Goal: Task Accomplishment & Management: Use online tool/utility

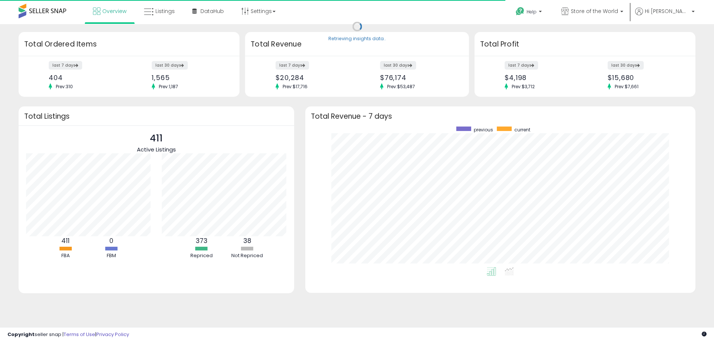
scroll to position [141, 375]
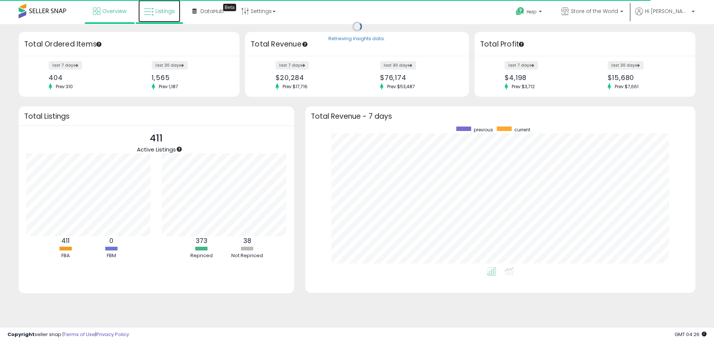
click at [177, 10] on link "Listings" at bounding box center [159, 11] width 42 height 22
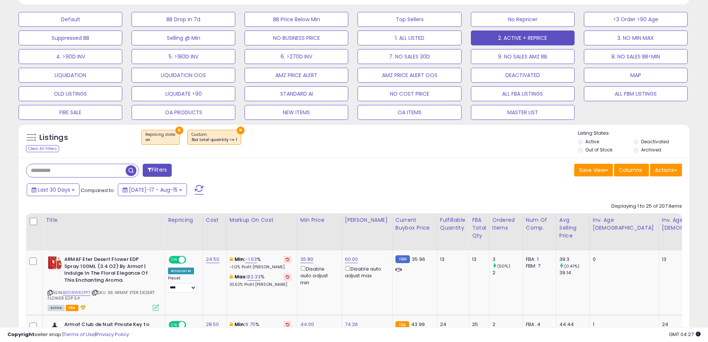
scroll to position [223, 0]
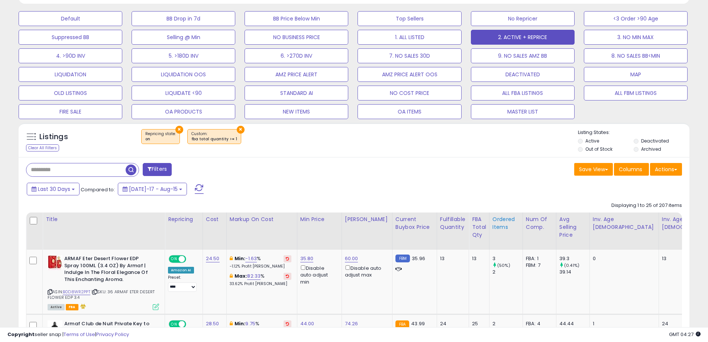
click at [493, 224] on div "Ordered Items" at bounding box center [506, 223] width 27 height 16
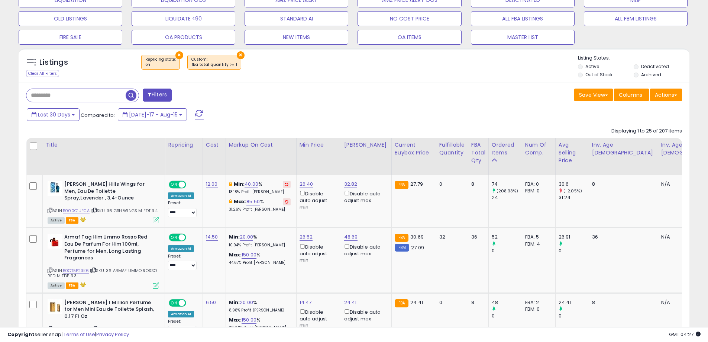
scroll to position [0, 0]
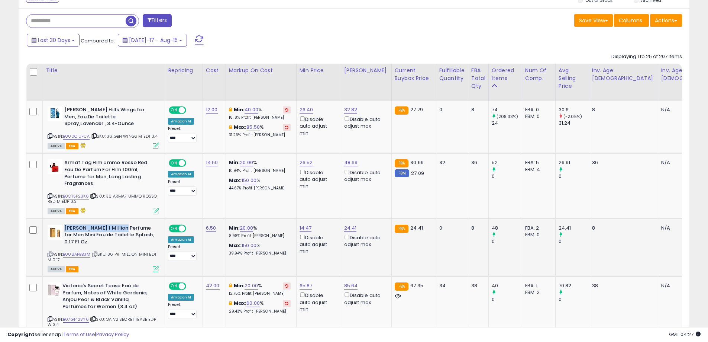
drag, startPoint x: 64, startPoint y: 226, endPoint x: 122, endPoint y: 230, distance: 58.1
click at [122, 230] on b "[PERSON_NAME] 1 Million Perfume for Men Mini Eau de Toilette Splash, 0.17 Fl Oz" at bounding box center [109, 236] width 90 height 23
copy b "[PERSON_NAME] 1 Million"
click at [87, 232] on b "[PERSON_NAME] 1 Million Perfume for Men Mini Eau de Toilette Splash, 0.17 Fl Oz" at bounding box center [109, 236] width 90 height 23
drag, startPoint x: 64, startPoint y: 229, endPoint x: 87, endPoint y: 244, distance: 27.4
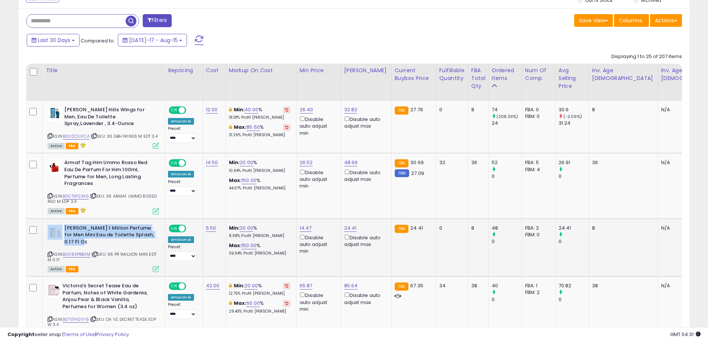
click at [87, 244] on div "[PERSON_NAME] 1 Million Perfume for Men Mini Eau de Toilette Splash, 0.17 Fl Oz" at bounding box center [104, 236] width 112 height 23
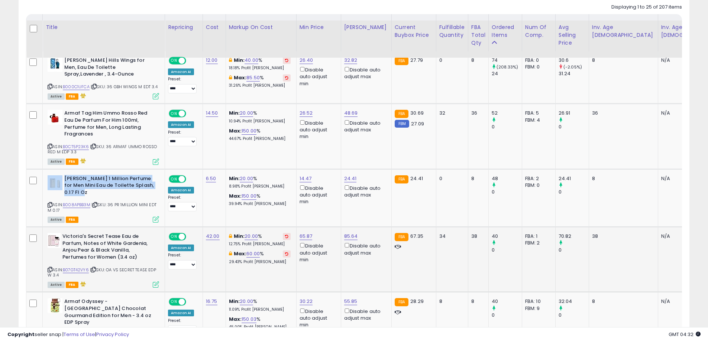
scroll to position [446, 0]
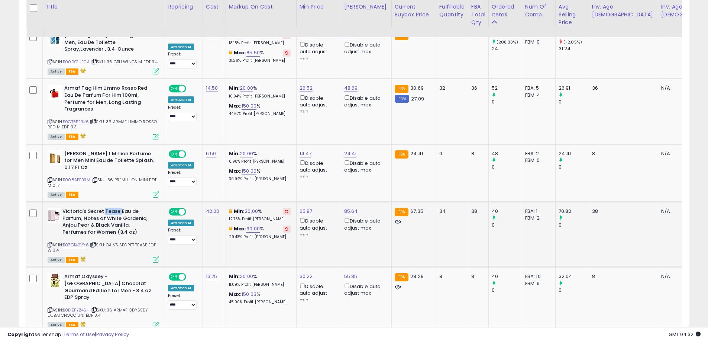
drag, startPoint x: 104, startPoint y: 210, endPoint x: 120, endPoint y: 211, distance: 15.6
click at [120, 211] on b "Victoria's Secret Tease Eau de Parfum, Notes of White Gardenia, Anjou Pear & Bl…" at bounding box center [107, 222] width 90 height 29
copy b "Tease"
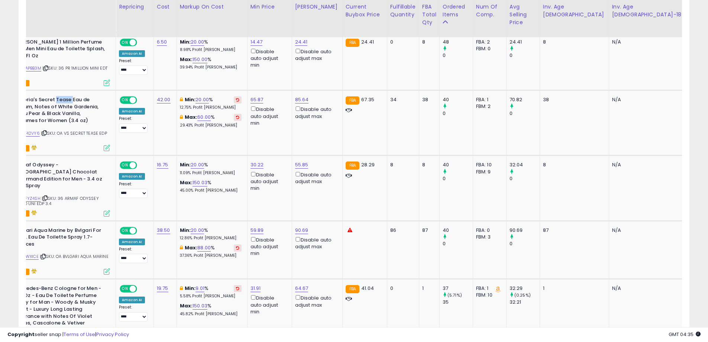
scroll to position [0, 0]
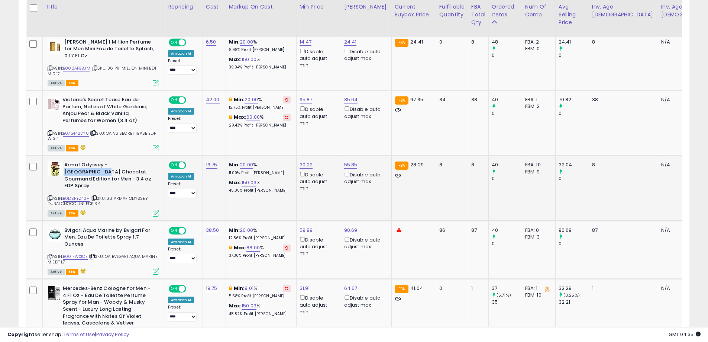
drag, startPoint x: 109, startPoint y: 166, endPoint x: 152, endPoint y: 162, distance: 43.3
click at [152, 162] on b "Armaf Odyssey - [GEOGRAPHIC_DATA] Chocolat Gourmand Edition for Men - 3.4 oz ED…" at bounding box center [109, 175] width 90 height 29
copy b "Dubai Chocolat"
click at [84, 195] on link "B0DZFYZ4SH" at bounding box center [76, 198] width 27 height 6
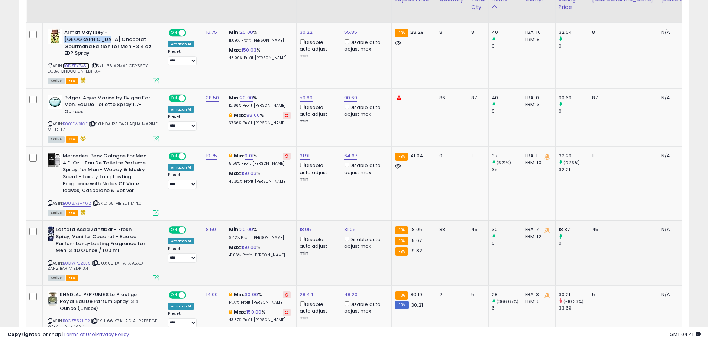
scroll to position [706, 0]
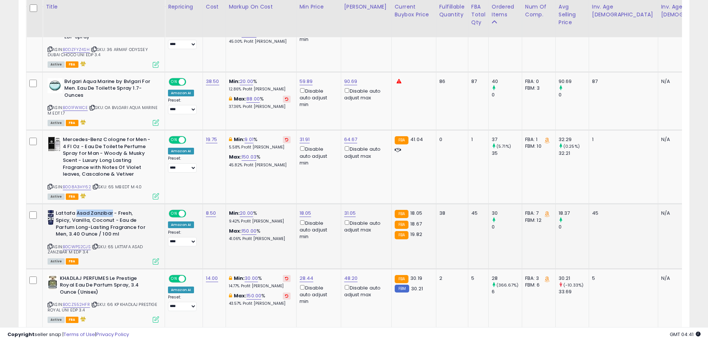
drag, startPoint x: 75, startPoint y: 206, endPoint x: 111, endPoint y: 207, distance: 36.1
click at [111, 210] on b "Lattafa Asad Zanzibar - Fresh, Spicy, Vanilla, Coconut - Eau de Parfum Long-Las…" at bounding box center [101, 224] width 90 height 29
copy b "Asad [GEOGRAPHIC_DATA]"
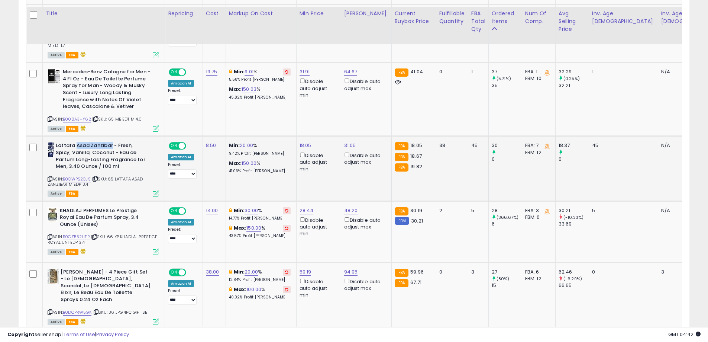
scroll to position [781, 0]
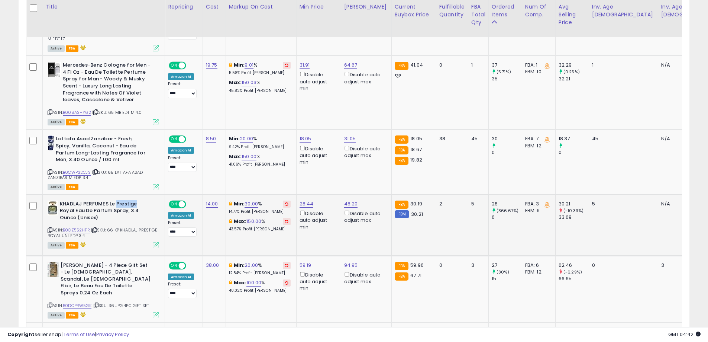
drag, startPoint x: 117, startPoint y: 196, endPoint x: 144, endPoint y: 197, distance: 26.8
click at [144, 200] on b "KHADLAJ PERFUMES Le Prestige Royal Eau De Parfum Spray, 3.4 Ounce (Unisex)" at bounding box center [105, 211] width 90 height 23
copy b "Prestige"
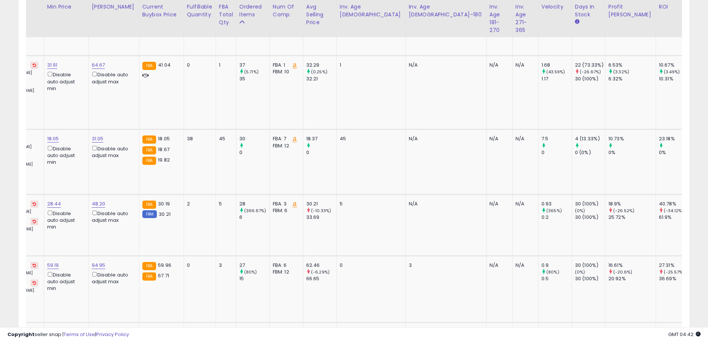
scroll to position [0, 35]
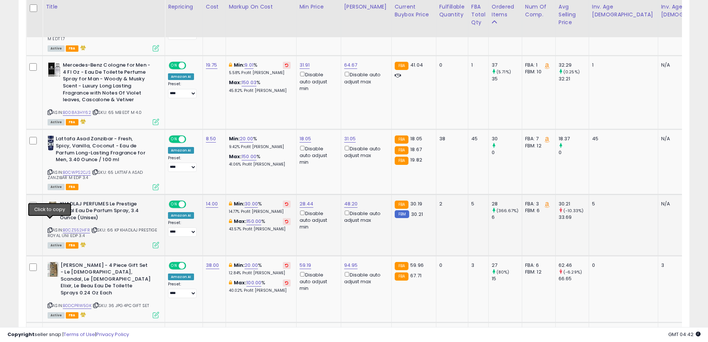
click at [51, 228] on icon at bounding box center [50, 230] width 5 height 4
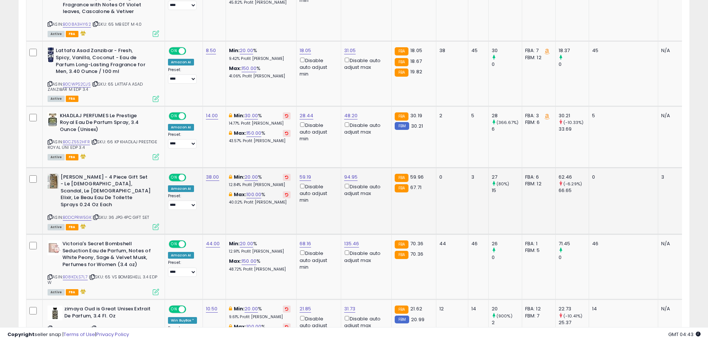
scroll to position [892, 0]
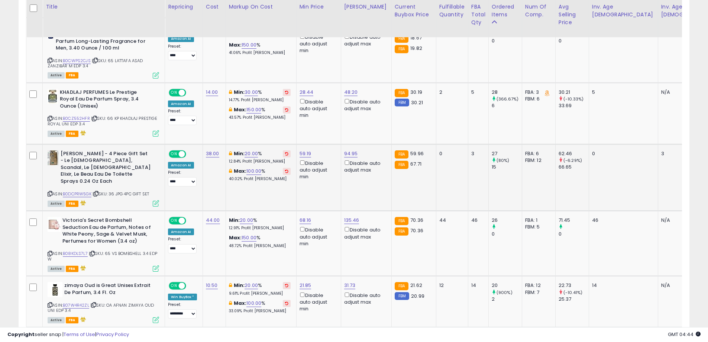
click at [50, 191] on icon at bounding box center [50, 193] width 5 height 4
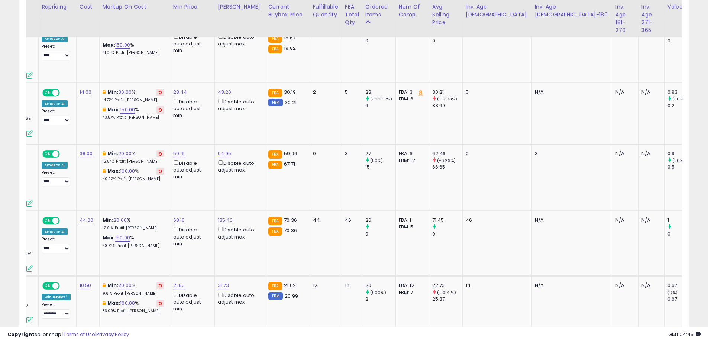
scroll to position [0, 0]
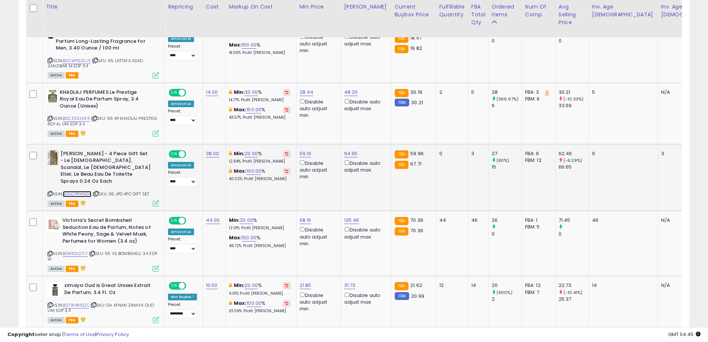
click at [86, 191] on link "B0DCPRW5GK" at bounding box center [77, 194] width 29 height 6
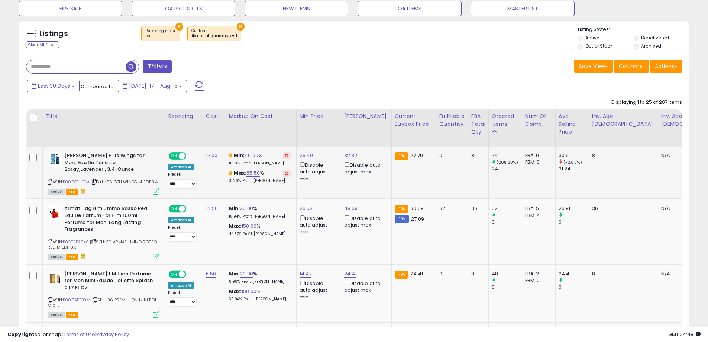
scroll to position [372, 0]
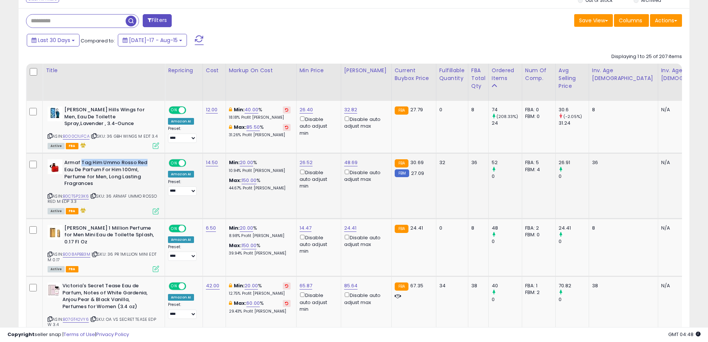
drag, startPoint x: 81, startPoint y: 162, endPoint x: 151, endPoint y: 160, distance: 69.6
click at [151, 160] on b "Armaf Tag Him Ummo Rosso Red Eau De Parfum For Him 100ml, Perfume for Men, Long…" at bounding box center [109, 173] width 90 height 29
click at [143, 161] on b "Armaf Tag Him Ummo Rosso Red Eau De Parfum For Him 100ml, Perfume for Men, Long…" at bounding box center [109, 173] width 90 height 29
drag, startPoint x: 151, startPoint y: 162, endPoint x: 104, endPoint y: 162, distance: 46.9
click at [104, 162] on b "Armaf Tag Him Ummo Rosso Red Eau De Parfum For Him 100ml, Perfume for Men, Long…" at bounding box center [109, 173] width 90 height 29
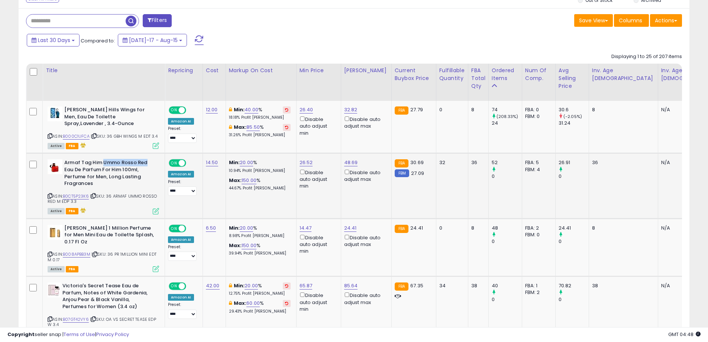
copy b "Ummo Rosso Red"
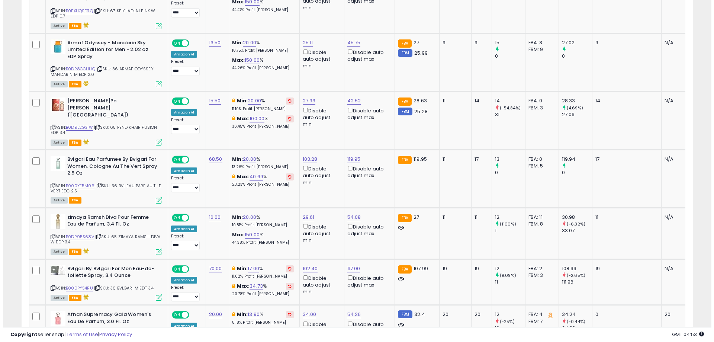
scroll to position [0, 0]
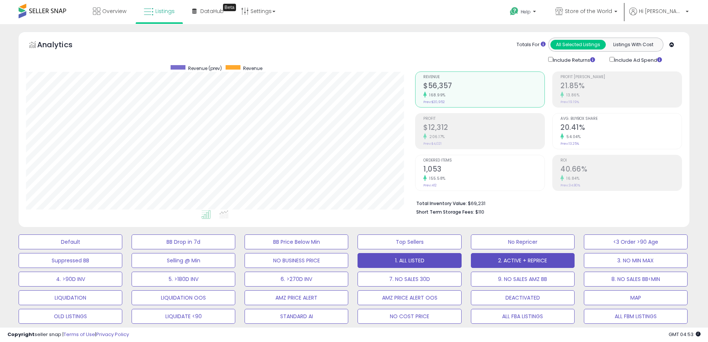
click at [406, 263] on button "1. ALL LISTED" at bounding box center [410, 260] width 104 height 15
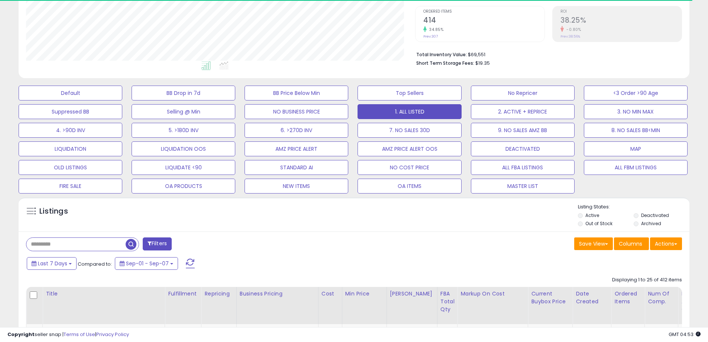
scroll to position [152, 389]
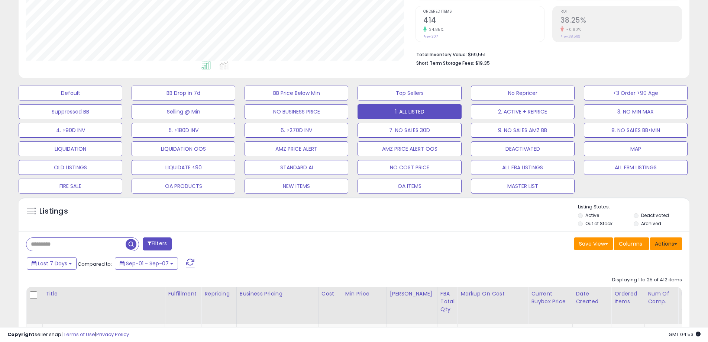
click at [670, 245] on button "Actions" at bounding box center [666, 243] width 32 height 13
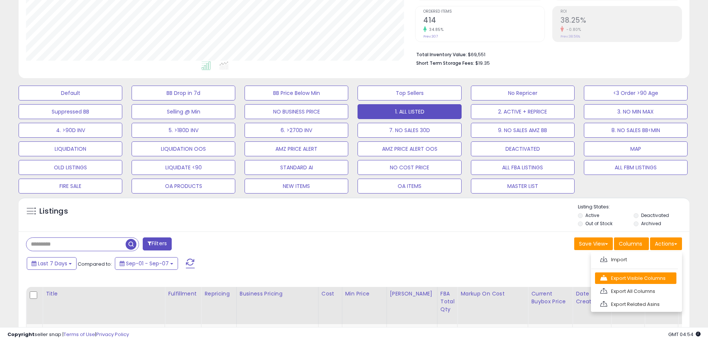
click at [653, 276] on link "Export Visible Columns" at bounding box center [635, 278] width 81 height 12
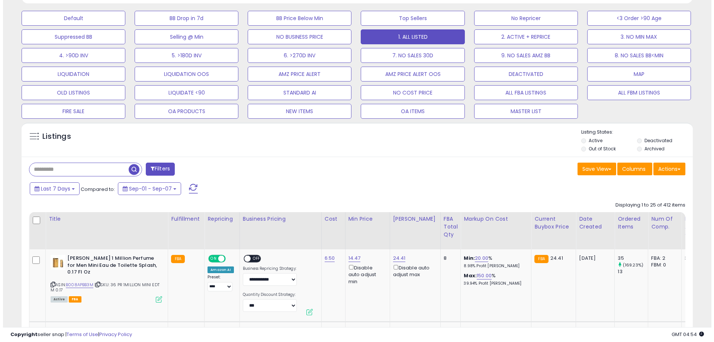
scroll to position [223, 0]
click at [678, 184] on div "Last 7 Days Compared to: Sep-01 - Sep-07" at bounding box center [352, 189] width 667 height 17
click at [668, 171] on button "Actions" at bounding box center [666, 169] width 32 height 13
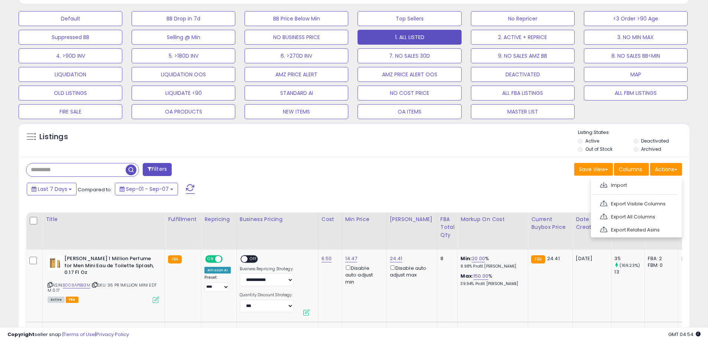
click at [645, 202] on link "Export Visible Columns" at bounding box center [635, 204] width 81 height 12
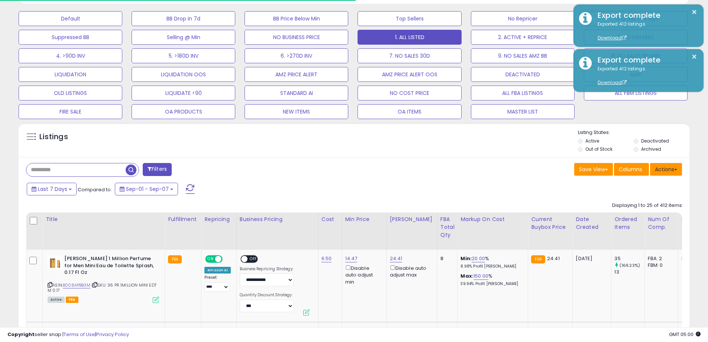
click at [661, 171] on button "Actions" at bounding box center [666, 169] width 32 height 13
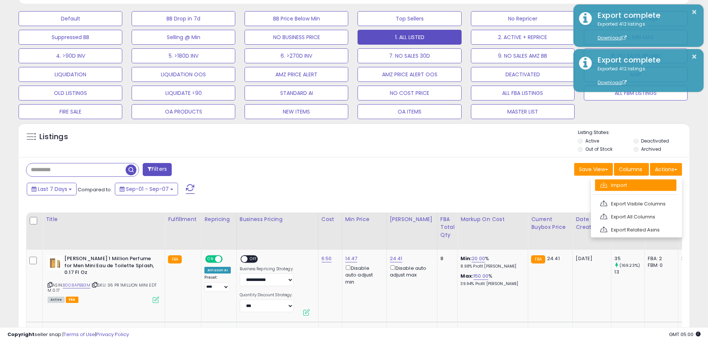
click at [644, 185] on link "Import" at bounding box center [635, 185] width 81 height 12
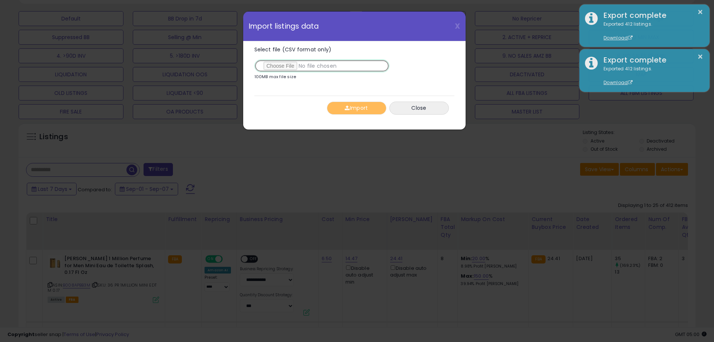
click at [287, 70] on input "Select file (CSV format only)" at bounding box center [321, 65] width 135 height 13
type input "**********"
click at [340, 113] on button "Import" at bounding box center [356, 107] width 59 height 13
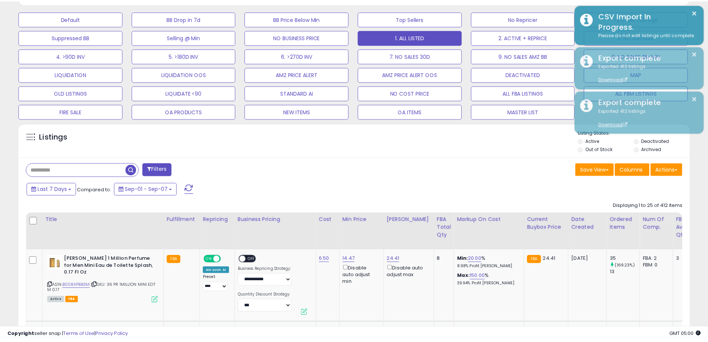
scroll to position [371630, 371393]
